Goal: Task Accomplishment & Management: Use online tool/utility

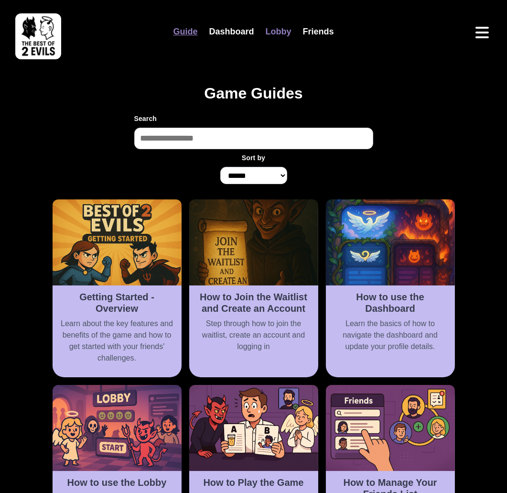
click at [283, 35] on link "Lobby" at bounding box center [278, 32] width 37 height 21
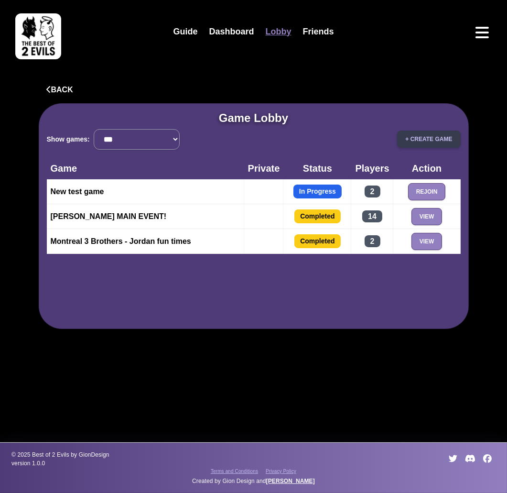
click at [436, 140] on button "+ Create Game" at bounding box center [428, 139] width 63 height 17
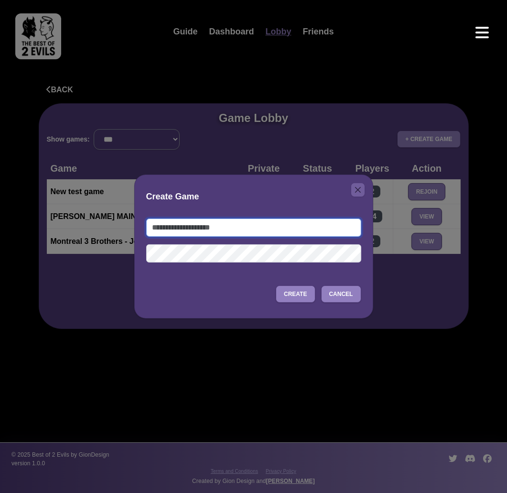
click at [240, 225] on input "text" at bounding box center [253, 227] width 215 height 18
type input "**********"
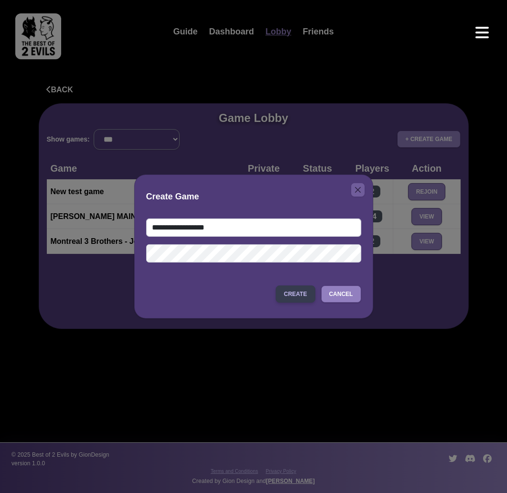
click at [293, 293] on button "Create" at bounding box center [295, 293] width 39 height 17
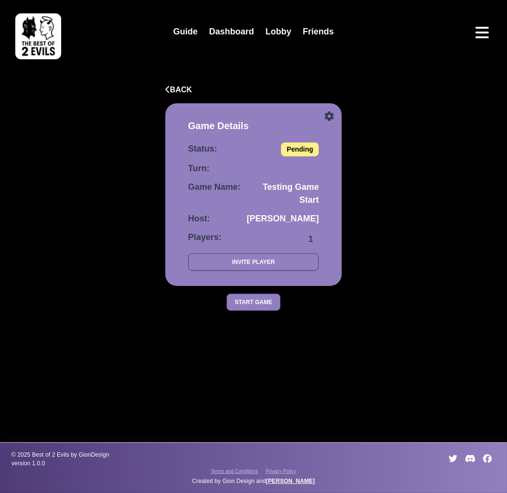
click at [333, 114] on icon at bounding box center [329, 116] width 9 height 10
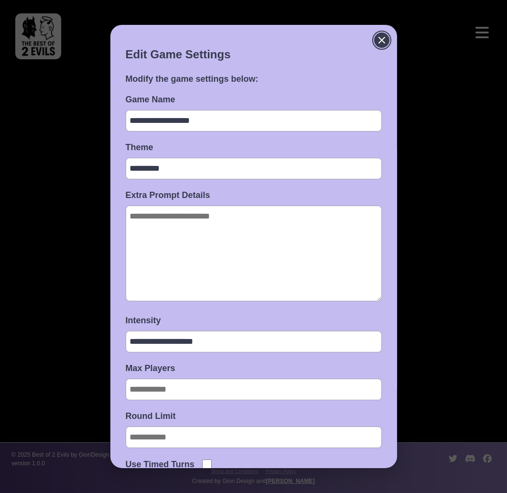
click at [380, 39] on icon "Close" at bounding box center [381, 39] width 11 height 11
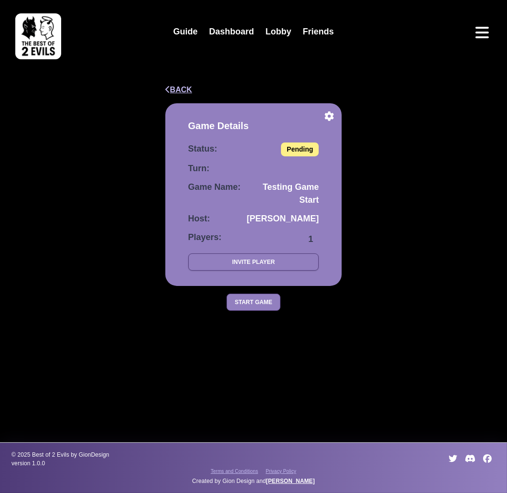
click at [183, 86] on button "Back" at bounding box center [178, 89] width 27 height 11
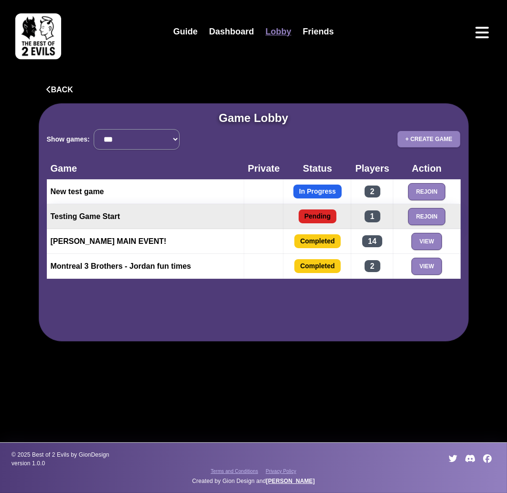
click at [200, 218] on td "Testing Game Start" at bounding box center [145, 216] width 197 height 25
click at [428, 220] on button "Rejoin" at bounding box center [427, 216] width 38 height 17
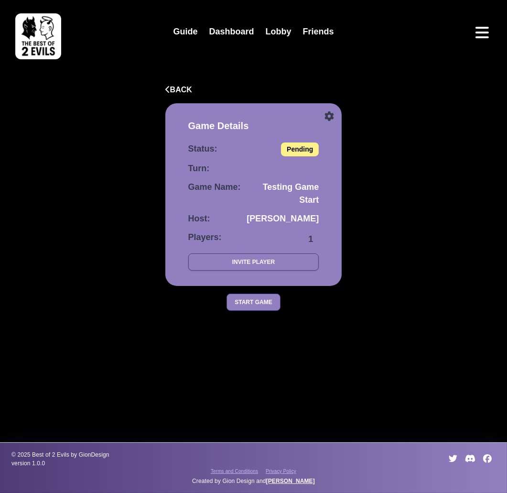
click at [326, 112] on icon at bounding box center [329, 116] width 9 height 10
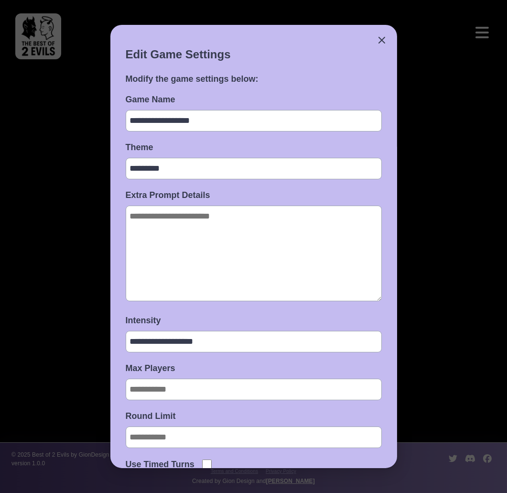
scroll to position [121, 0]
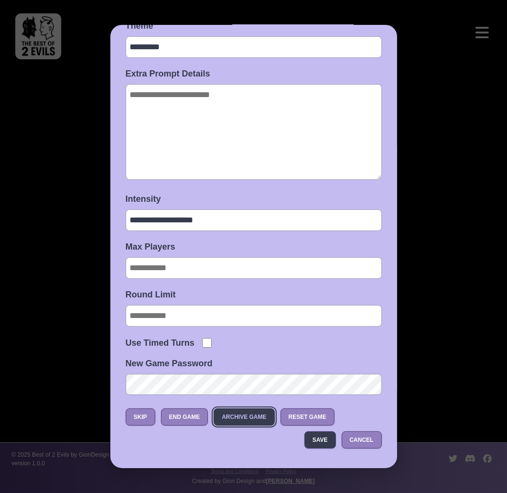
click at [245, 413] on button "Archive Game" at bounding box center [244, 416] width 61 height 17
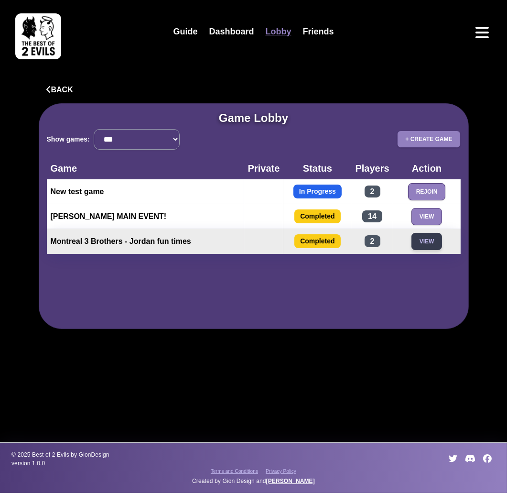
click at [435, 241] on button "View" at bounding box center [427, 241] width 31 height 17
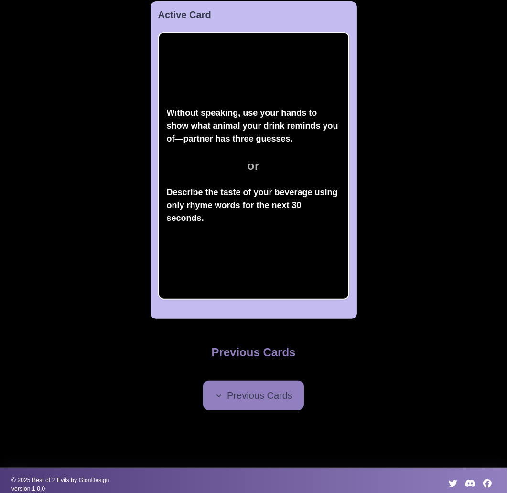
scroll to position [351, 0]
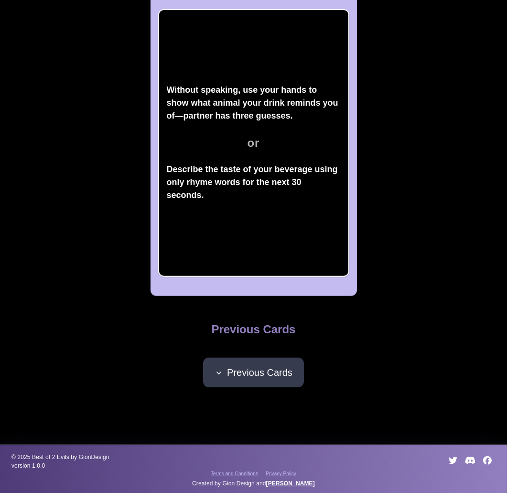
click at [251, 381] on button "Previous Cards" at bounding box center [253, 373] width 101 height 30
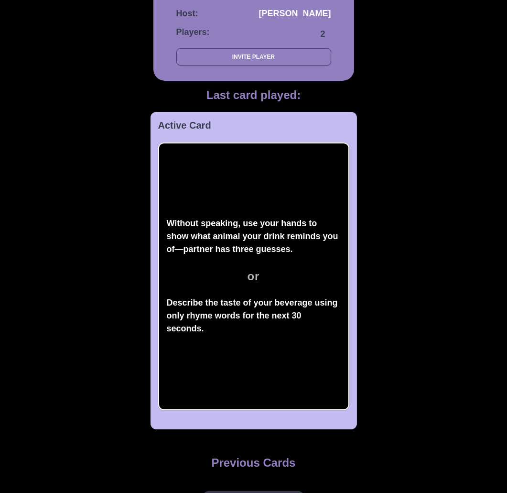
scroll to position [0, 0]
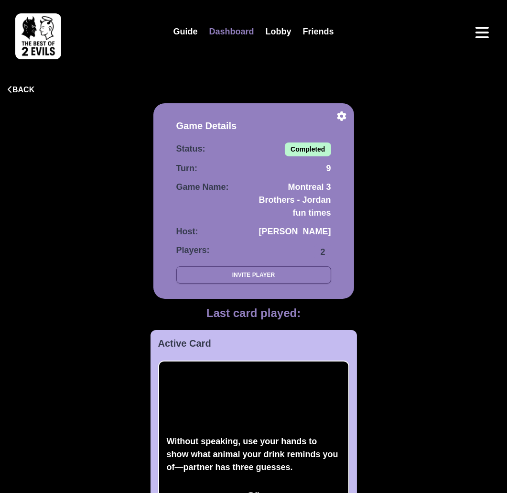
click at [230, 34] on link "Dashboard" at bounding box center [231, 32] width 56 height 21
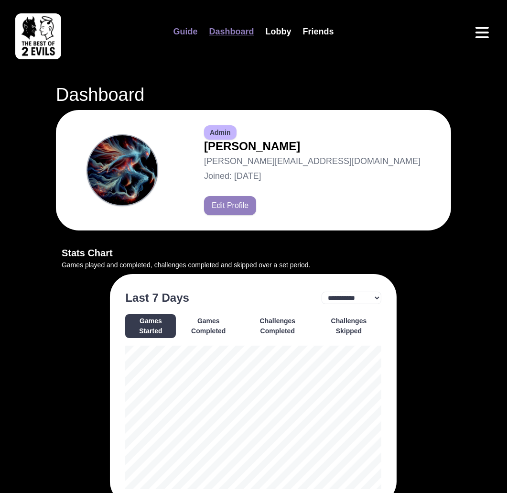
click at [185, 32] on link "Guide" at bounding box center [185, 32] width 36 height 21
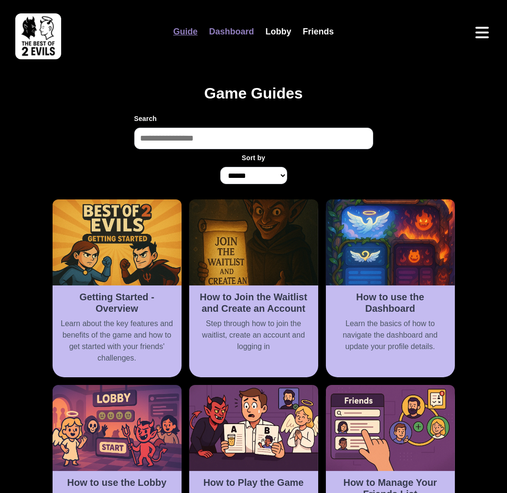
click at [218, 38] on link "Dashboard" at bounding box center [231, 32] width 56 height 21
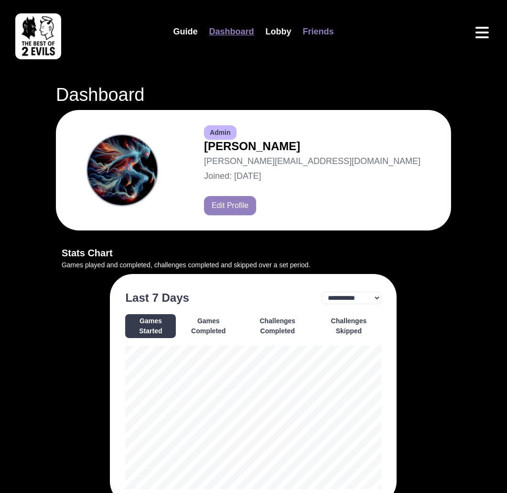
click at [314, 34] on link "Friends" at bounding box center [318, 32] width 43 height 21
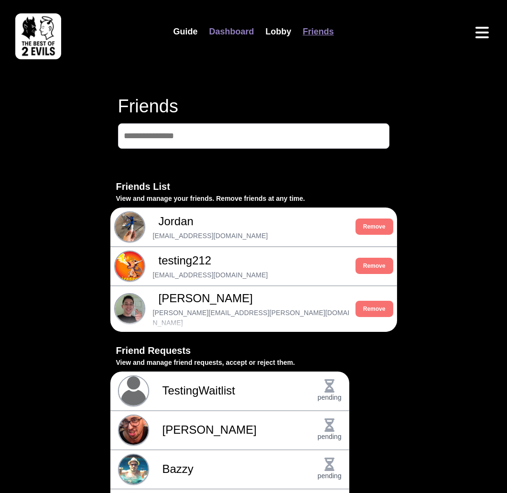
click at [238, 32] on link "Dashboard" at bounding box center [231, 32] width 56 height 21
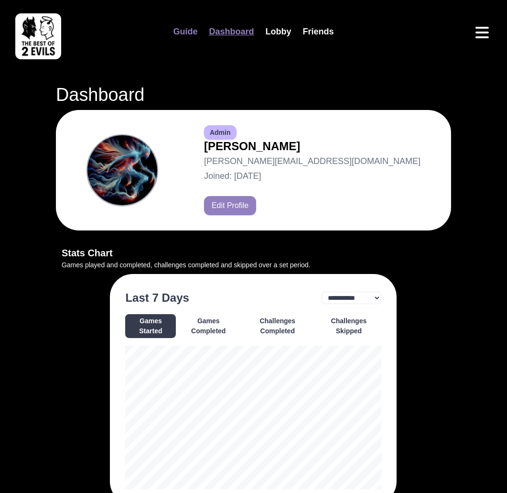
click at [181, 31] on link "Guide" at bounding box center [185, 32] width 36 height 21
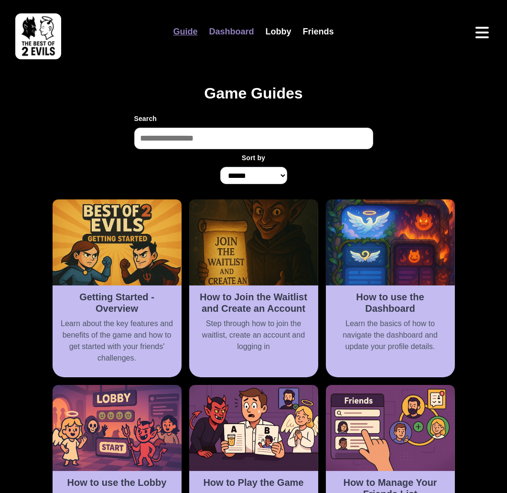
click at [235, 32] on link "Dashboard" at bounding box center [231, 32] width 56 height 21
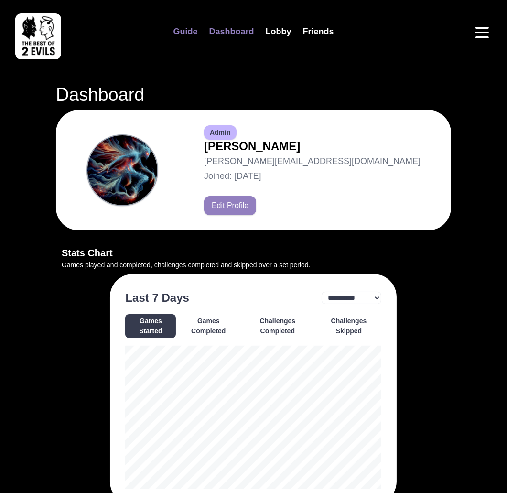
click at [182, 34] on link "Guide" at bounding box center [185, 32] width 36 height 21
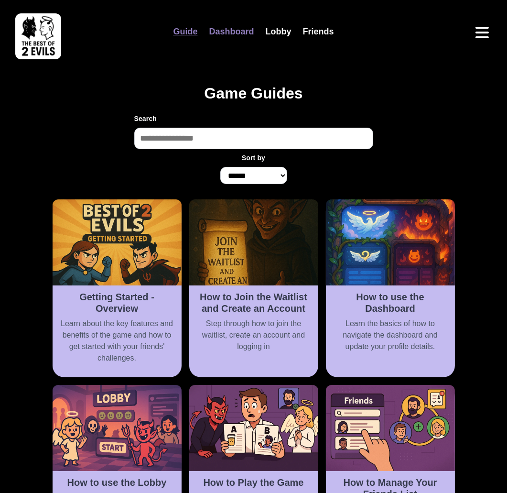
click at [226, 39] on link "Dashboard" at bounding box center [231, 32] width 56 height 21
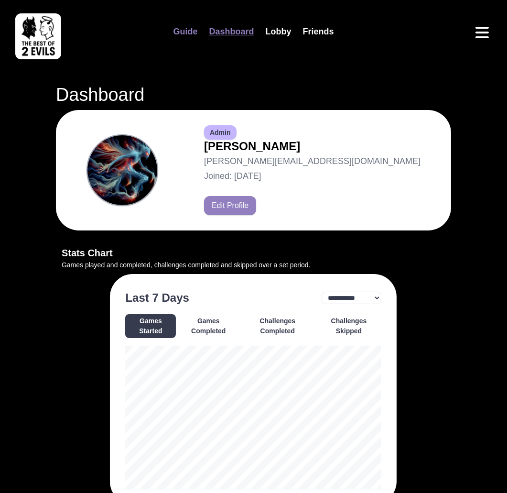
click at [189, 33] on link "Guide" at bounding box center [185, 32] width 36 height 21
